Goal: Task Accomplishment & Management: Complete application form

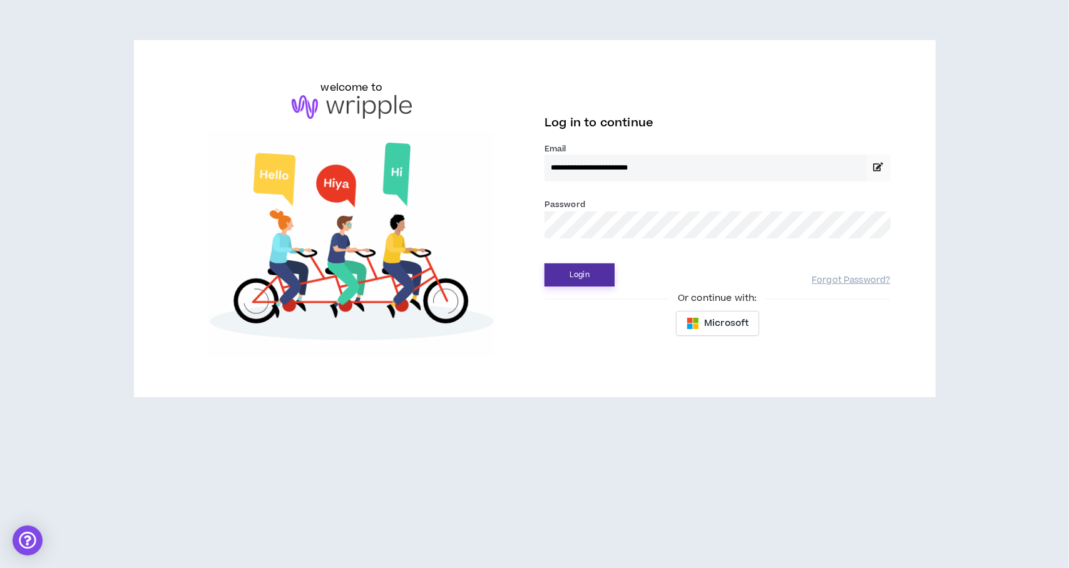
click at [578, 274] on button "Login" at bounding box center [580, 275] width 70 height 23
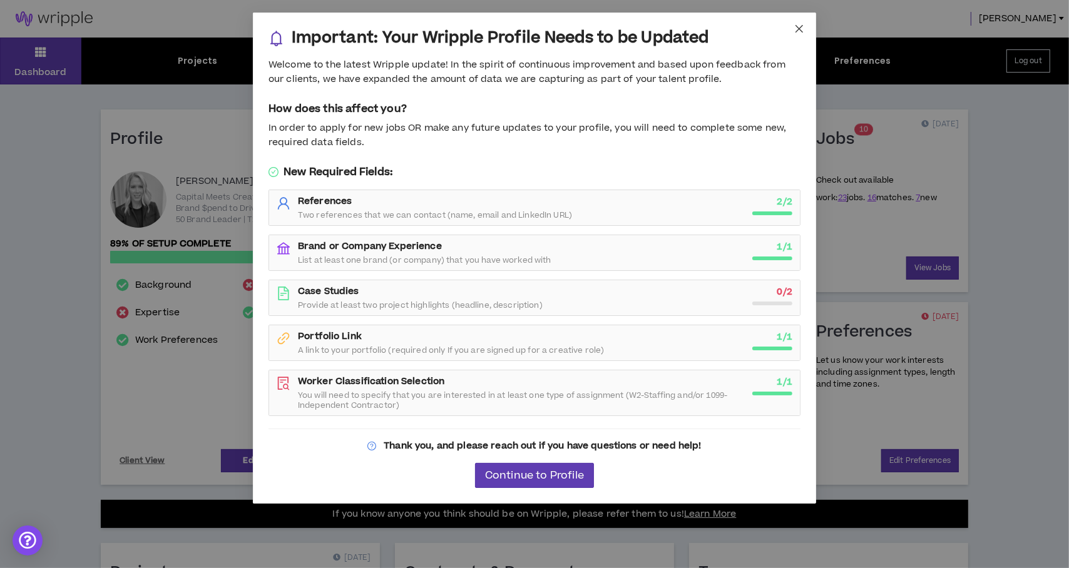
click at [799, 27] on icon "close" at bounding box center [800, 29] width 8 height 8
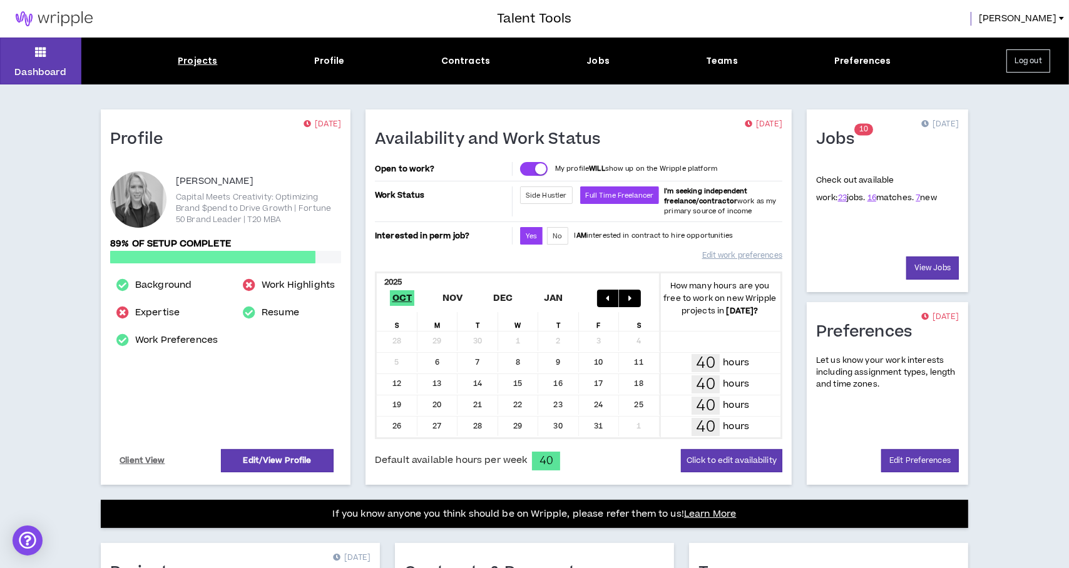
click at [210, 59] on div "Projects" at bounding box center [197, 60] width 39 height 13
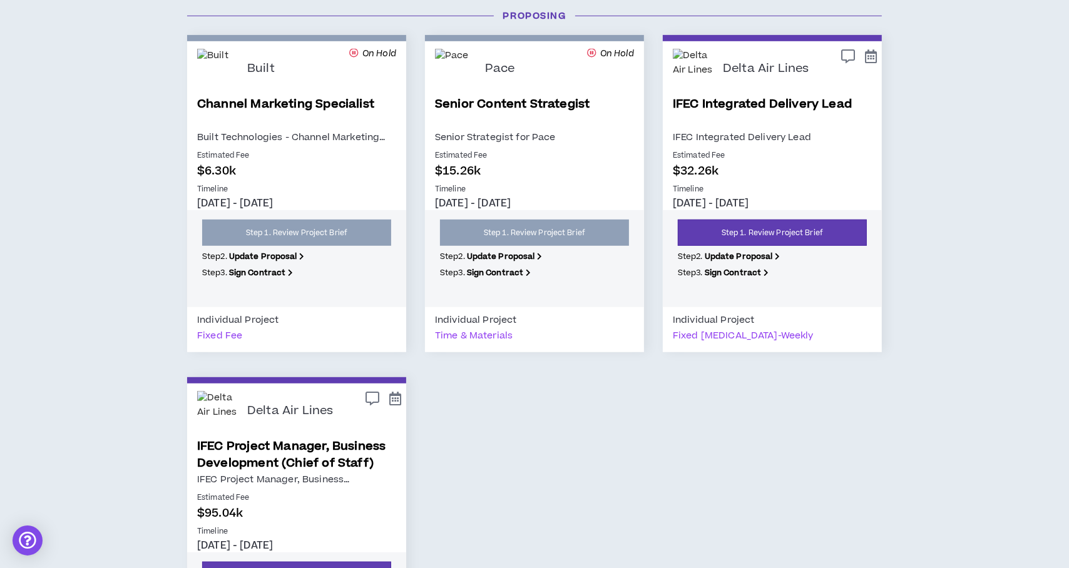
scroll to position [657, 0]
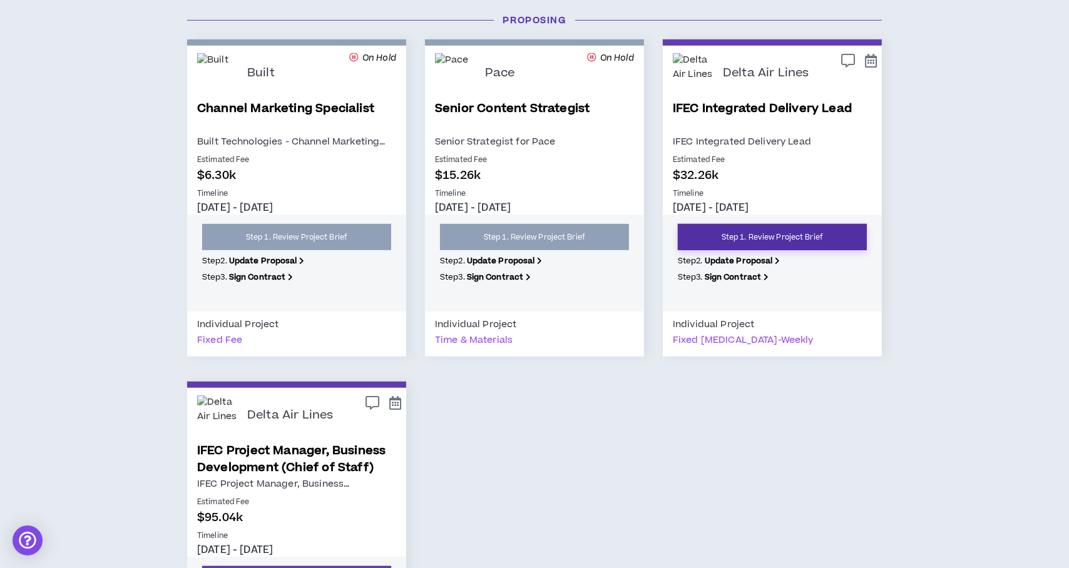
click at [743, 226] on link "Step 1. Review Project Brief" at bounding box center [772, 237] width 189 height 26
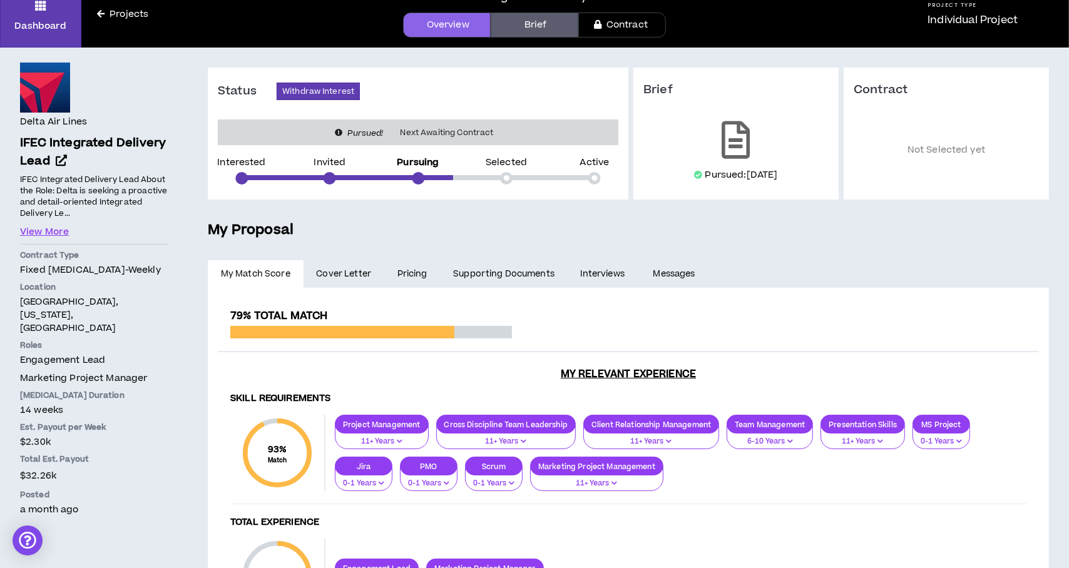
scroll to position [63, 0]
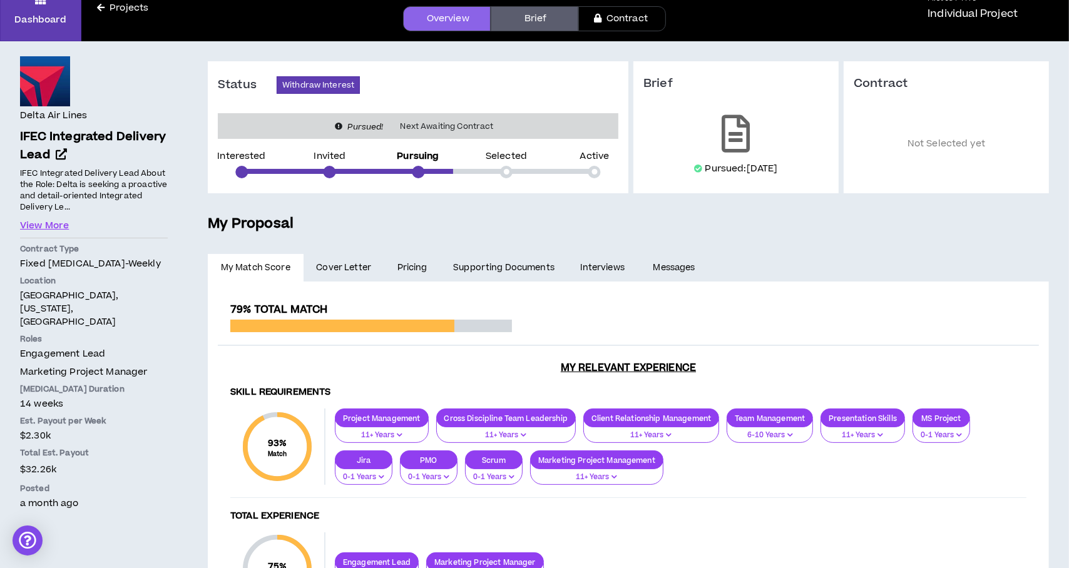
click at [528, 21] on link "Brief" at bounding box center [535, 18] width 88 height 25
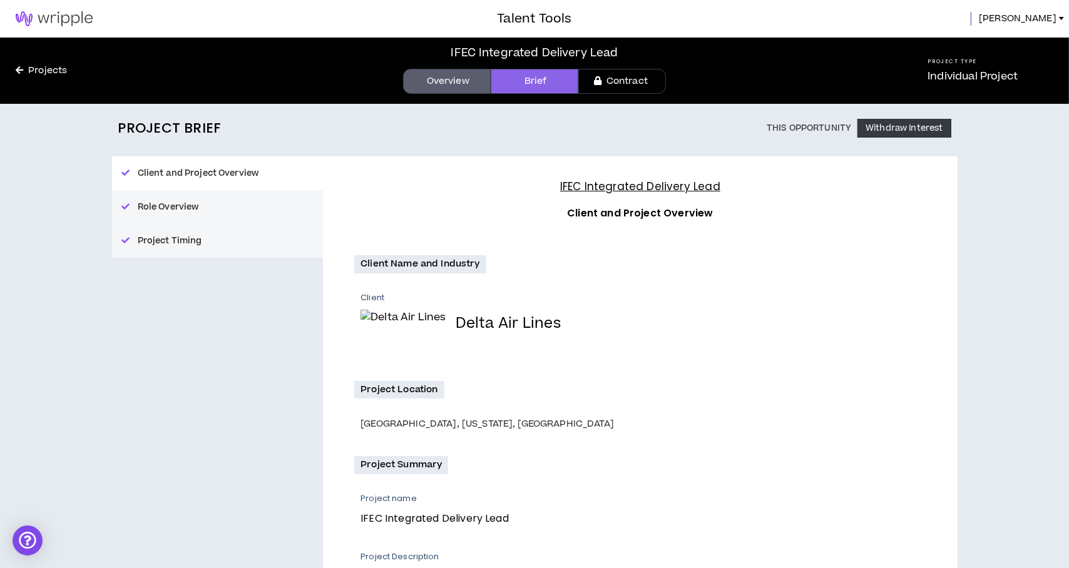
click at [454, 84] on link "Overview" at bounding box center [447, 81] width 88 height 25
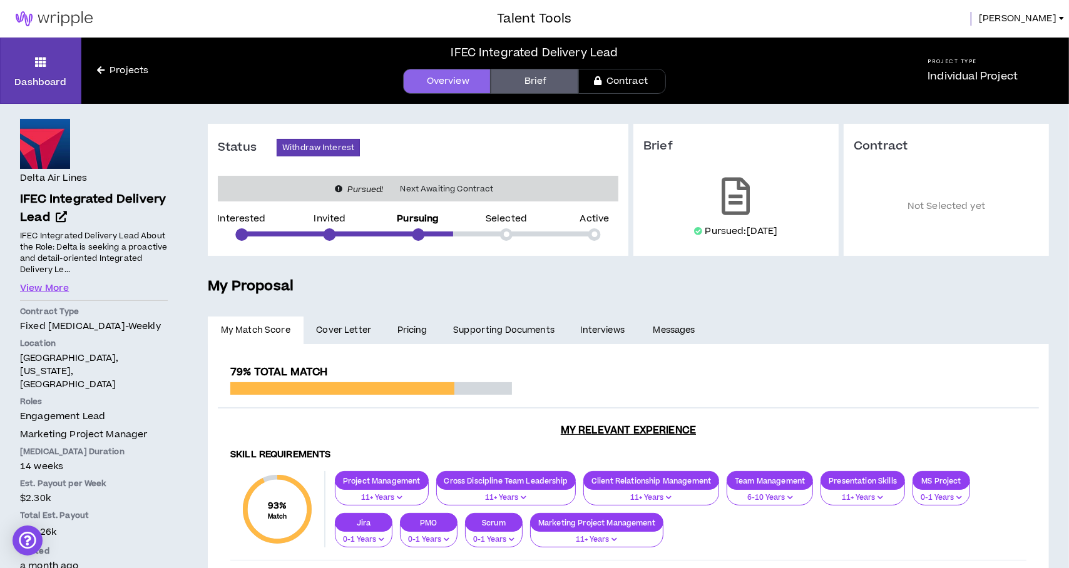
click at [628, 80] on link "Contract" at bounding box center [622, 81] width 88 height 25
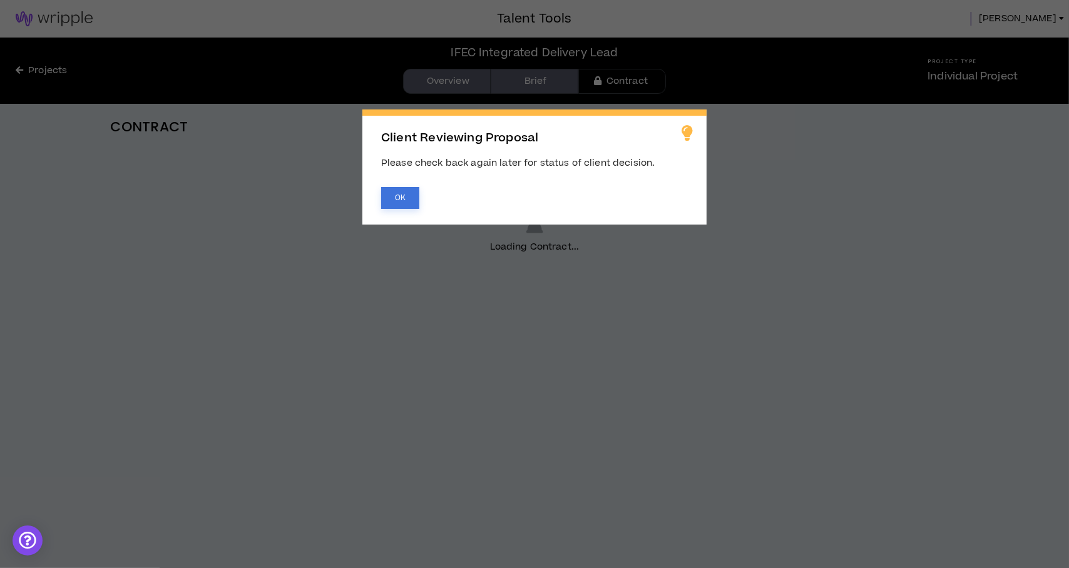
click at [399, 195] on button "OK" at bounding box center [400, 198] width 38 height 22
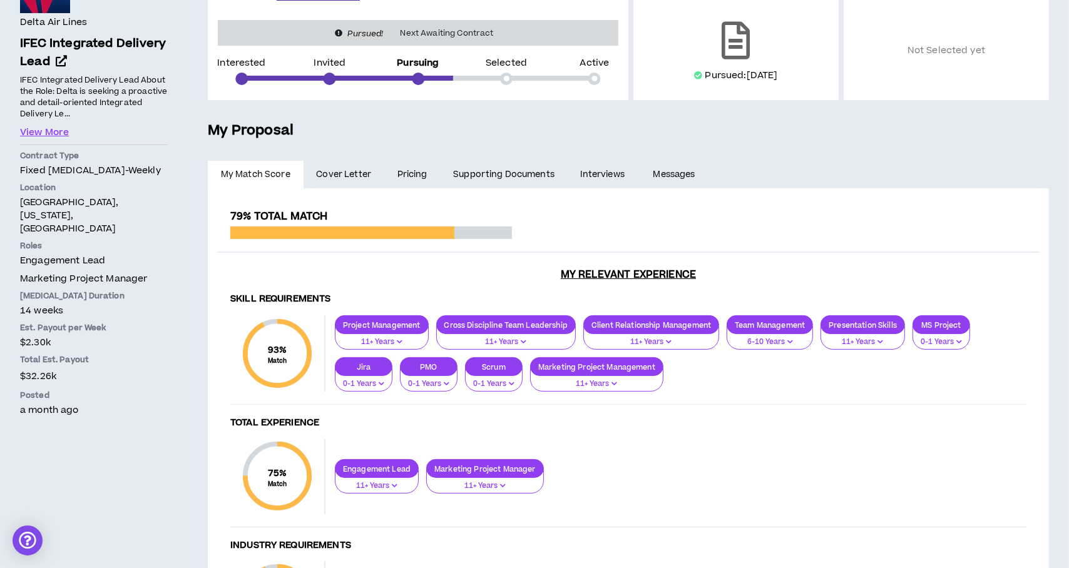
scroll to position [165, 0]
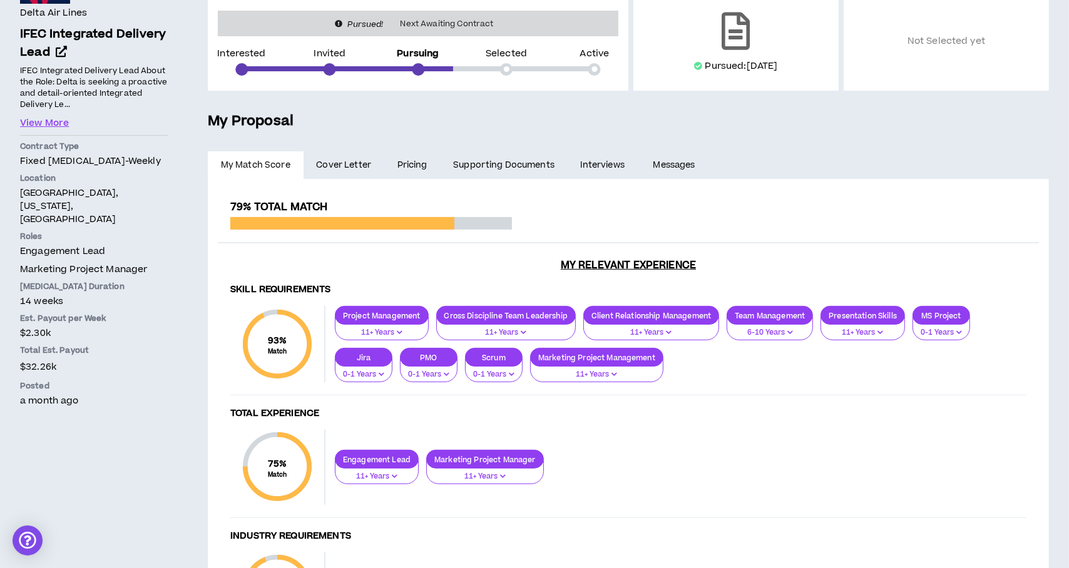
click at [410, 162] on link "Pricing" at bounding box center [412, 165] width 56 height 28
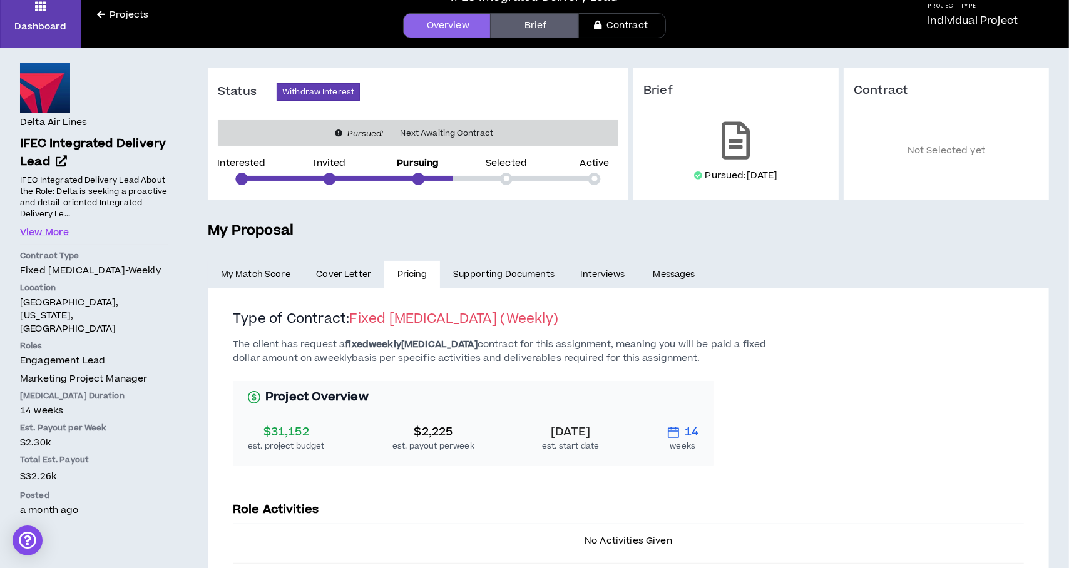
scroll to position [35, 0]
